Goal: Find specific page/section: Find specific page/section

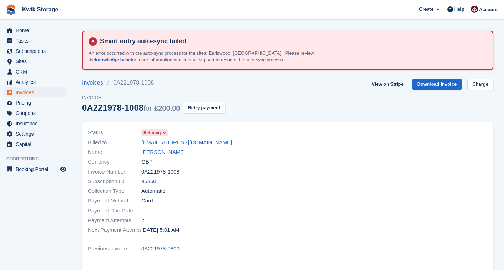
scroll to position [180, 0]
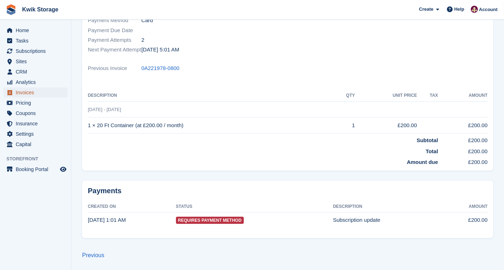
click at [61, 94] on link "Invoices" at bounding box center [36, 92] width 64 height 10
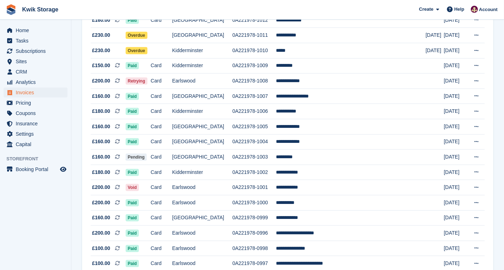
scroll to position [444, 0]
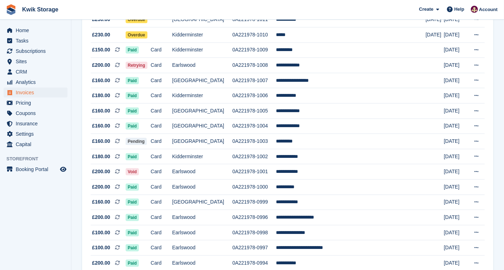
click at [82, 142] on div "**********" at bounding box center [287, 96] width 411 height 785
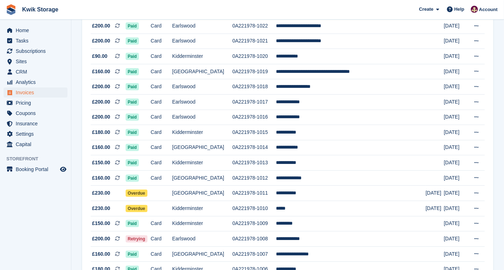
scroll to position [269, 0]
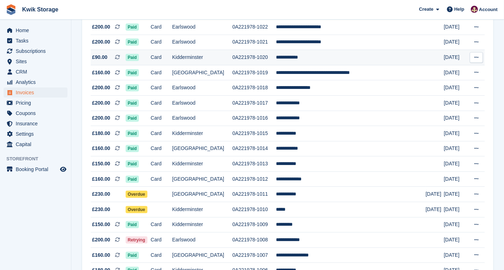
click at [172, 51] on td "Card" at bounding box center [160, 57] width 21 height 15
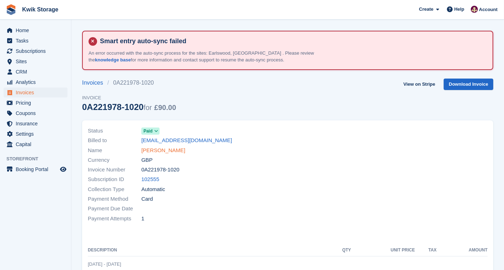
click at [147, 148] on link "[PERSON_NAME]" at bounding box center [163, 150] width 44 height 8
